Goal: Information Seeking & Learning: Learn about a topic

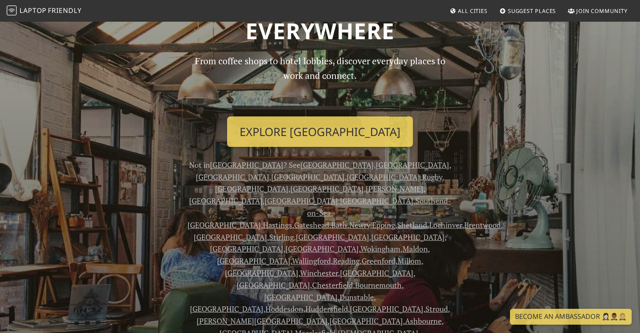
scroll to position [68, 0]
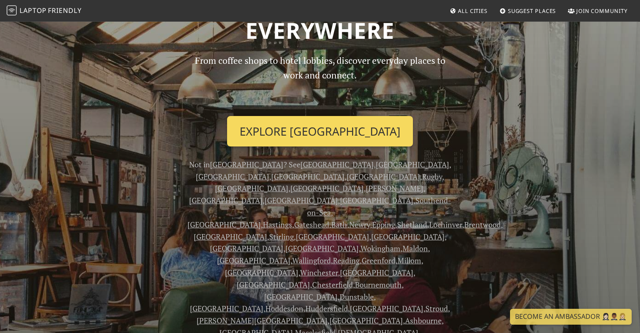
click at [363, 126] on link "Explore London" at bounding box center [320, 131] width 186 height 31
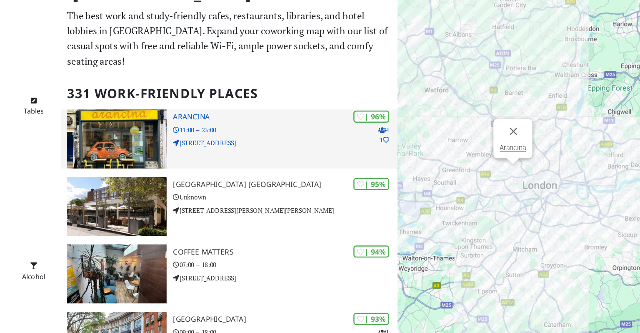
scroll to position [9, 0]
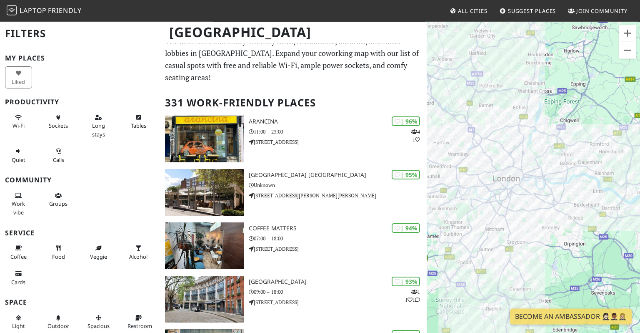
drag, startPoint x: 623, startPoint y: 106, endPoint x: 588, endPoint y: 100, distance: 35.6
click at [588, 100] on div at bounding box center [533, 187] width 213 height 333
click at [626, 36] on button "Zoom in" at bounding box center [627, 33] width 17 height 17
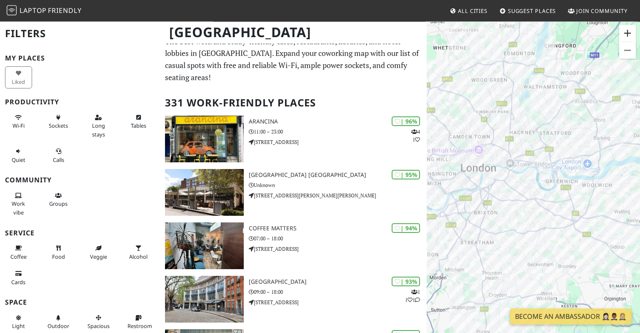
click at [626, 36] on button "Zoom in" at bounding box center [627, 33] width 17 height 17
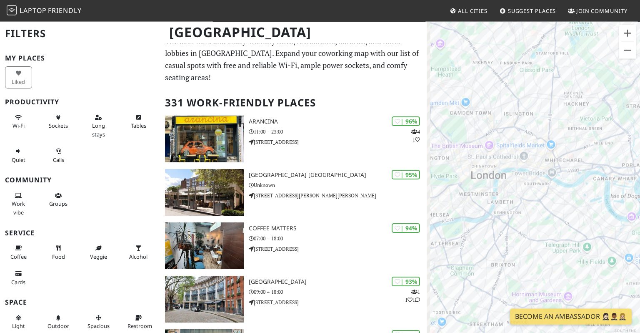
drag, startPoint x: 530, startPoint y: 79, endPoint x: 592, endPoint y: 122, distance: 75.7
click at [592, 122] on div at bounding box center [533, 187] width 213 height 333
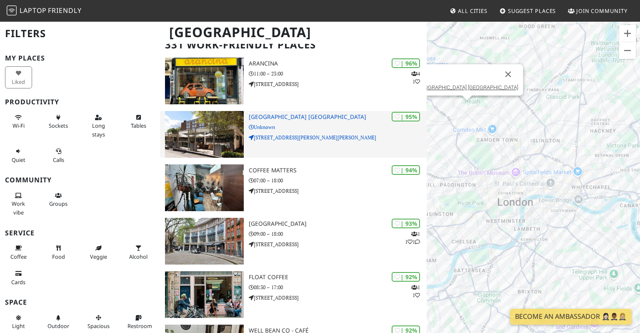
scroll to position [0, 0]
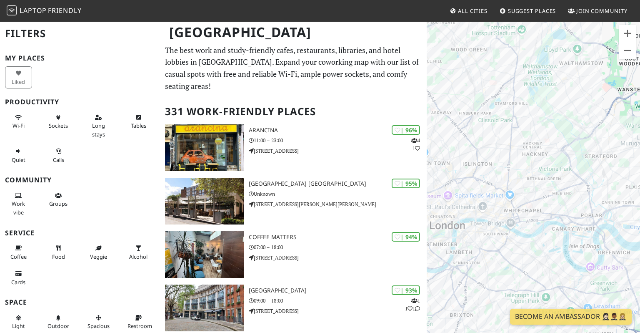
drag, startPoint x: 599, startPoint y: 113, endPoint x: 491, endPoint y: 140, distance: 111.7
click at [491, 140] on div at bounding box center [533, 187] width 213 height 333
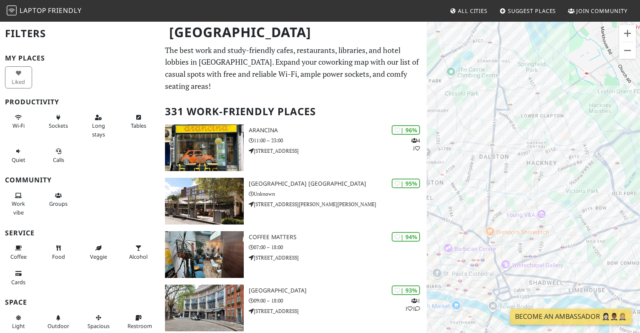
drag, startPoint x: 533, startPoint y: 156, endPoint x: 586, endPoint y: 119, distance: 64.6
click at [586, 119] on div at bounding box center [533, 187] width 213 height 333
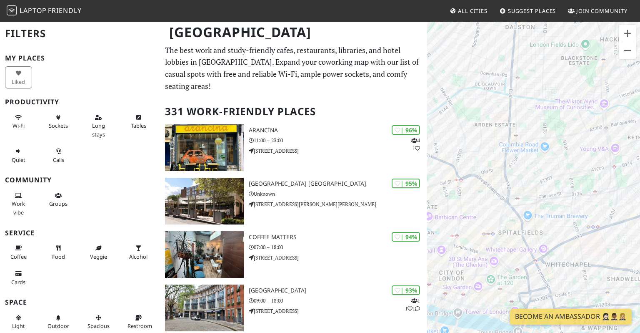
drag, startPoint x: 523, startPoint y: 194, endPoint x: 527, endPoint y: 120, distance: 74.3
click at [527, 120] on div at bounding box center [533, 187] width 213 height 333
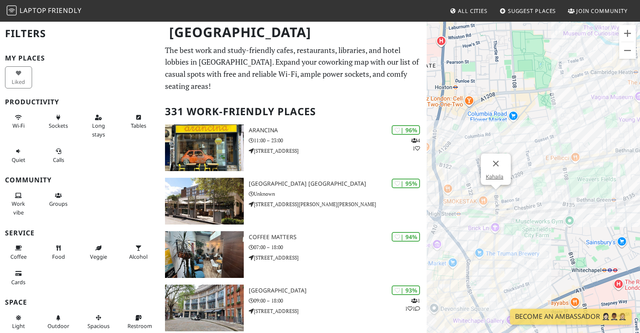
click at [495, 191] on div "Kahaila" at bounding box center [533, 187] width 213 height 333
click at [498, 176] on link "Kahaila" at bounding box center [495, 176] width 18 height 6
click at [503, 198] on div "Kahaila Vintage Rooms" at bounding box center [533, 187] width 213 height 333
click at [504, 181] on link "Vintage Rooms" at bounding box center [502, 182] width 36 height 6
click at [493, 241] on div "Vintage Rooms Cafe 1001" at bounding box center [533, 187] width 213 height 333
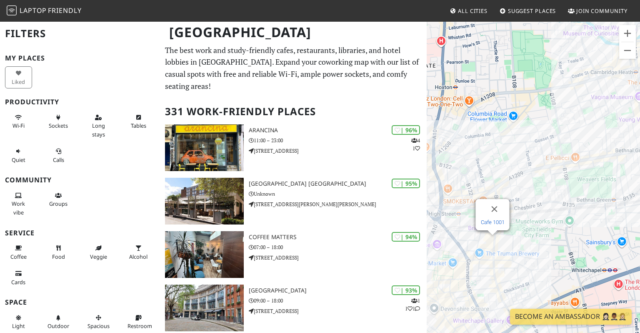
click at [494, 223] on link "Cafe 1001" at bounding box center [493, 222] width 24 height 6
click at [492, 184] on div "Cafe 1001 The Common Press Bookshop" at bounding box center [533, 187] width 213 height 333
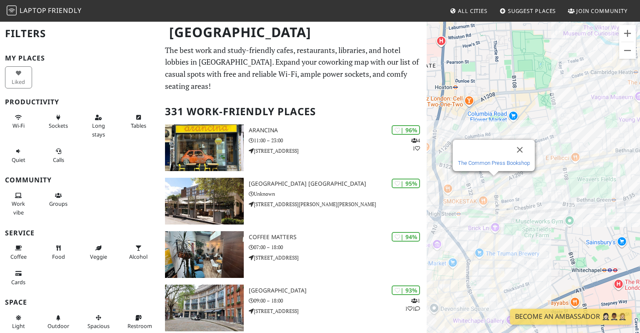
click at [497, 163] on link "The Common Press Bookshop" at bounding box center [494, 163] width 72 height 6
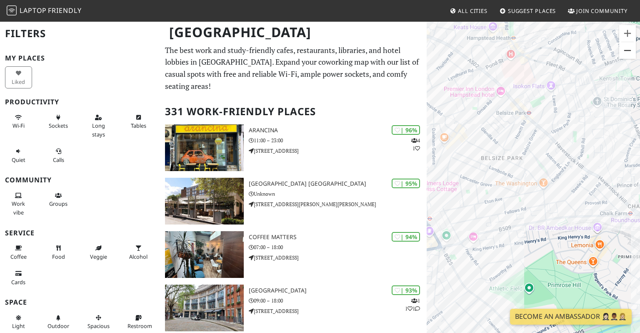
click at [628, 57] on button "Zoom out" at bounding box center [627, 50] width 17 height 17
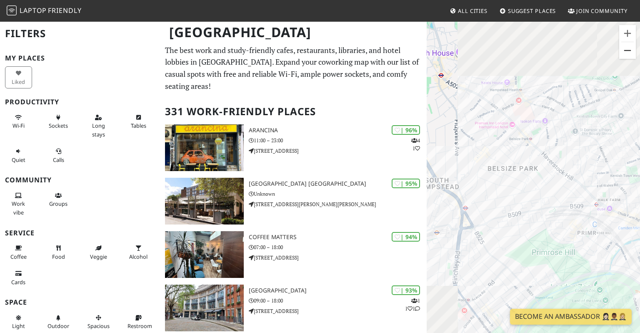
click at [628, 57] on button "Zoom out" at bounding box center [627, 50] width 17 height 17
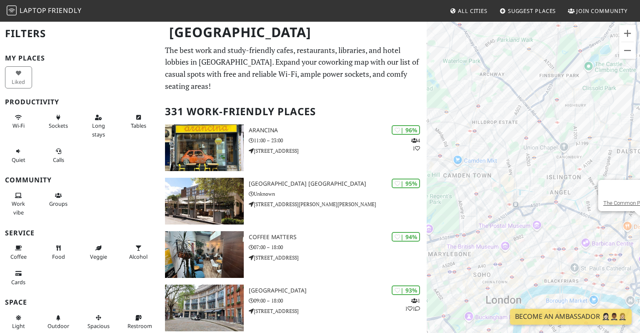
drag, startPoint x: 584, startPoint y: 238, endPoint x: 459, endPoint y: 199, distance: 130.8
click at [459, 199] on div "The Common Press Bookshop" at bounding box center [533, 187] width 213 height 333
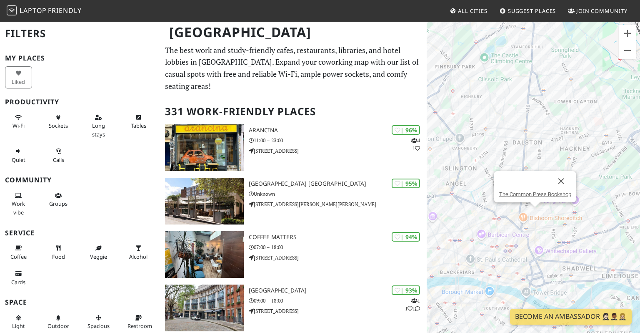
drag, startPoint x: 574, startPoint y: 208, endPoint x: 464, endPoint y: 196, distance: 110.0
click at [464, 196] on div "The Common Press Bookshop" at bounding box center [533, 187] width 213 height 333
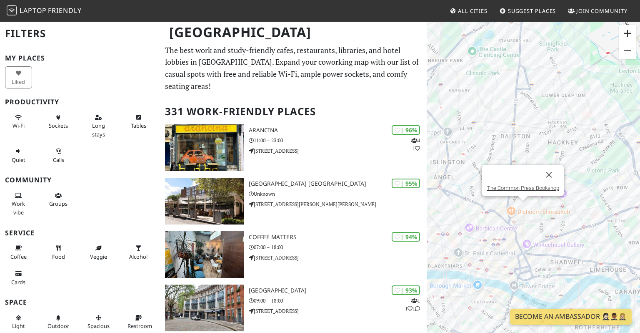
click at [632, 37] on button "Zoom in" at bounding box center [627, 33] width 17 height 17
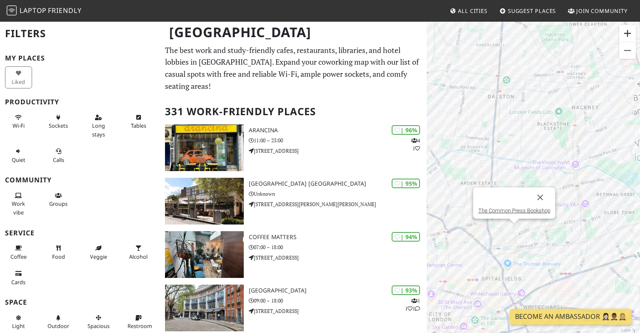
click at [632, 37] on button "Zoom in" at bounding box center [627, 33] width 17 height 17
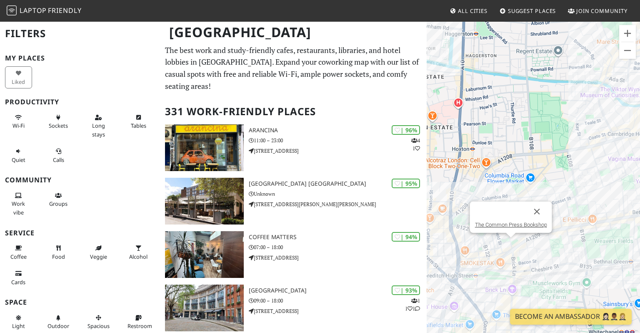
drag, startPoint x: 489, startPoint y: 204, endPoint x: 529, endPoint y: 114, distance: 98.5
click at [529, 114] on div "The Common Press Bookshop" at bounding box center [533, 187] width 213 height 333
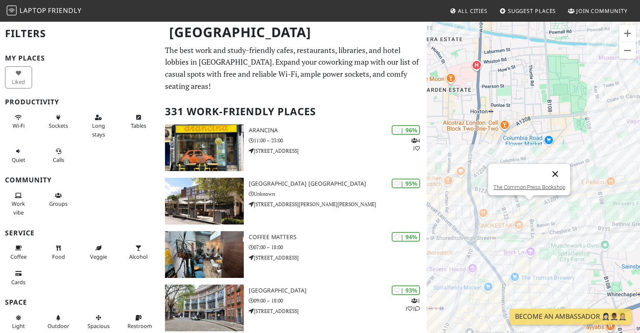
drag, startPoint x: 554, startPoint y: 170, endPoint x: 558, endPoint y: 173, distance: 4.4
click at [558, 173] on button "Close" at bounding box center [556, 174] width 20 height 20
click at [558, 173] on div at bounding box center [533, 187] width 213 height 333
click at [568, 179] on div "Fuckoffee" at bounding box center [533, 187] width 213 height 333
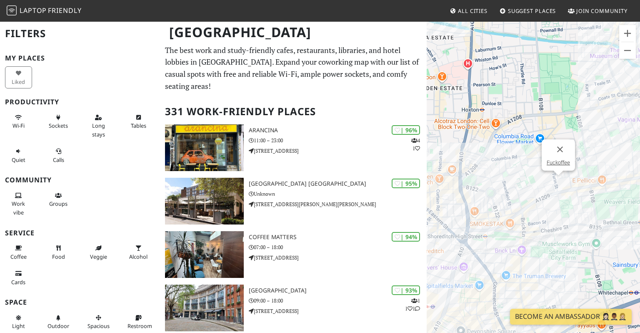
drag, startPoint x: 585, startPoint y: 210, endPoint x: 567, endPoint y: 203, distance: 19.5
click at [567, 203] on div "Fuckoffee" at bounding box center [533, 187] width 213 height 333
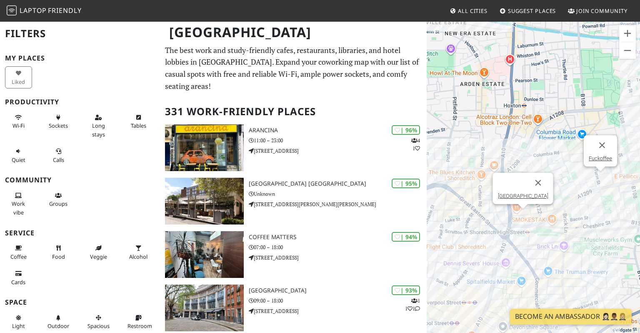
click at [526, 214] on div "Fuckoffee Shoreditch House" at bounding box center [533, 187] width 213 height 333
click at [526, 196] on link "Shoreditch House" at bounding box center [523, 196] width 50 height 6
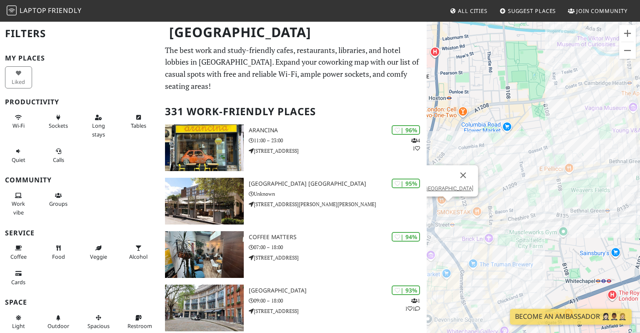
drag, startPoint x: 600, startPoint y: 165, endPoint x: 489, endPoint y: 163, distance: 111.3
click at [489, 163] on div "Shoreditch House" at bounding box center [533, 187] width 213 height 333
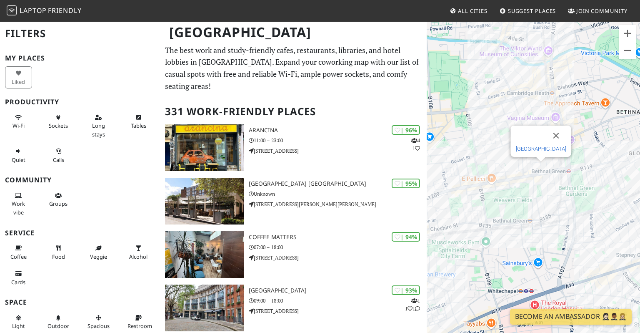
click at [546, 149] on link "Bethnal Green Tavern" at bounding box center [541, 148] width 50 height 6
click at [516, 127] on div "Shoreditch House The Common E2" at bounding box center [533, 187] width 213 height 333
click at [516, 112] on link "The Common E2" at bounding box center [515, 110] width 40 height 6
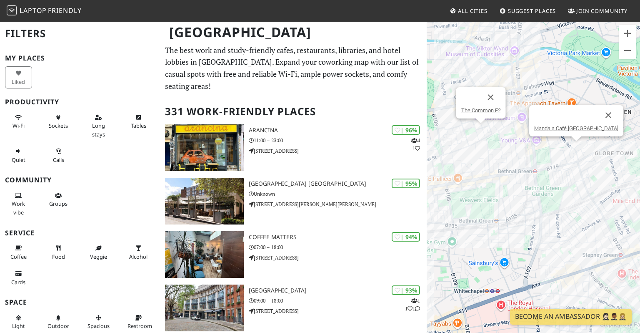
click at [575, 148] on div "The Common E2 Mandala Café Bethnal Green" at bounding box center [533, 187] width 213 height 333
click at [577, 131] on div "Mandala Café [GEOGRAPHIC_DATA]" at bounding box center [576, 120] width 94 height 31
click at [577, 130] on link "Mandala Café [GEOGRAPHIC_DATA]" at bounding box center [576, 128] width 84 height 6
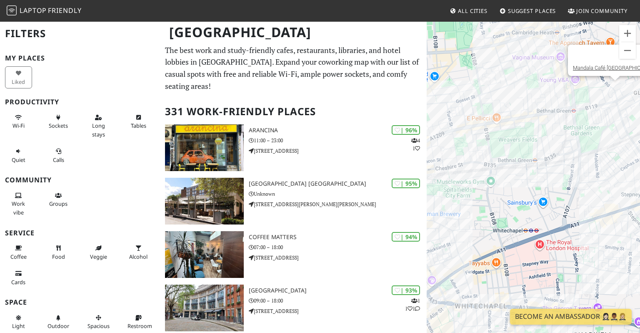
drag, startPoint x: 504, startPoint y: 269, endPoint x: 520, endPoint y: 117, distance: 153.0
click at [520, 117] on div "Mandala Café [GEOGRAPHIC_DATA]" at bounding box center [533, 187] width 213 height 333
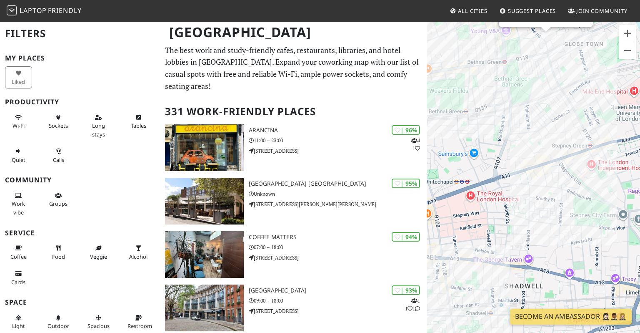
drag, startPoint x: 552, startPoint y: 208, endPoint x: 504, endPoint y: 164, distance: 65.2
click at [504, 164] on div "Mandala Café [GEOGRAPHIC_DATA]" at bounding box center [533, 187] width 213 height 333
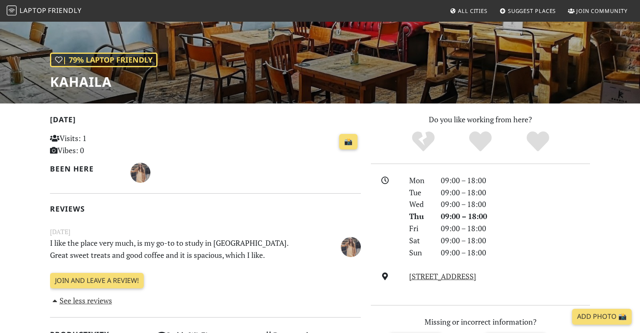
scroll to position [93, 0]
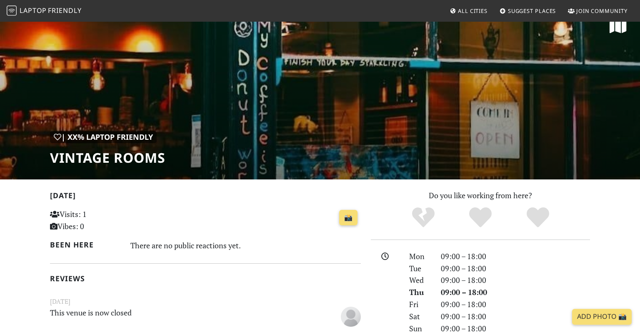
scroll to position [15, 0]
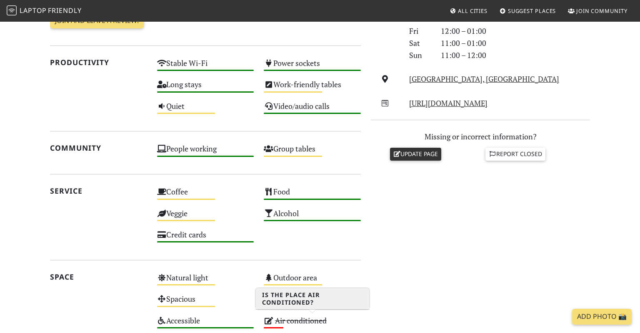
scroll to position [288, 0]
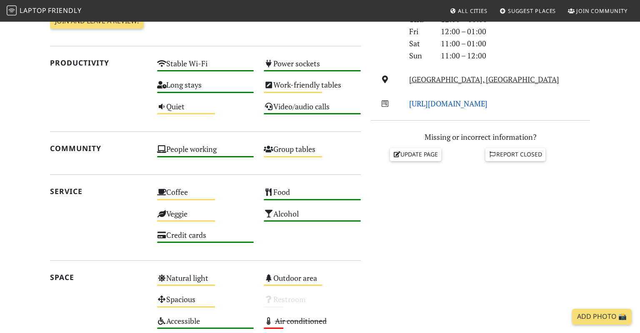
click at [441, 103] on link "http://bethnalgreentavern.co.uk/" at bounding box center [448, 103] width 78 height 10
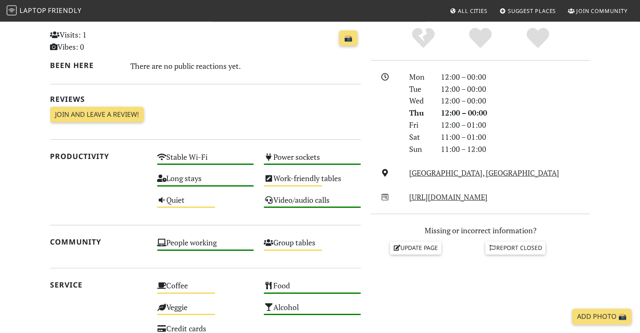
scroll to position [193, 0]
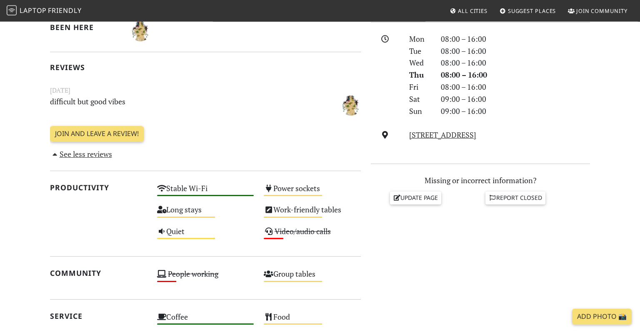
scroll to position [233, 0]
